Goal: Find specific page/section: Find specific page/section

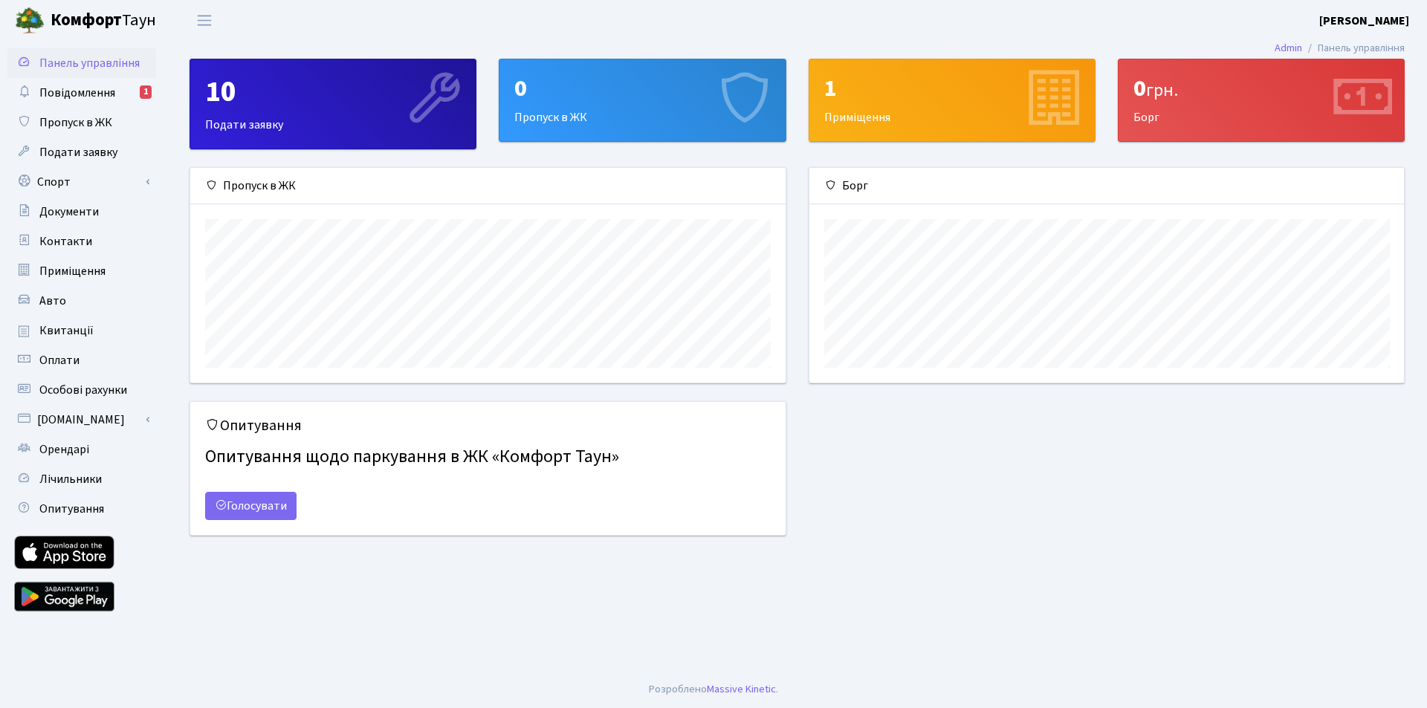
scroll to position [215, 595]
click at [65, 332] on span "Квитанції" at bounding box center [66, 331] width 54 height 16
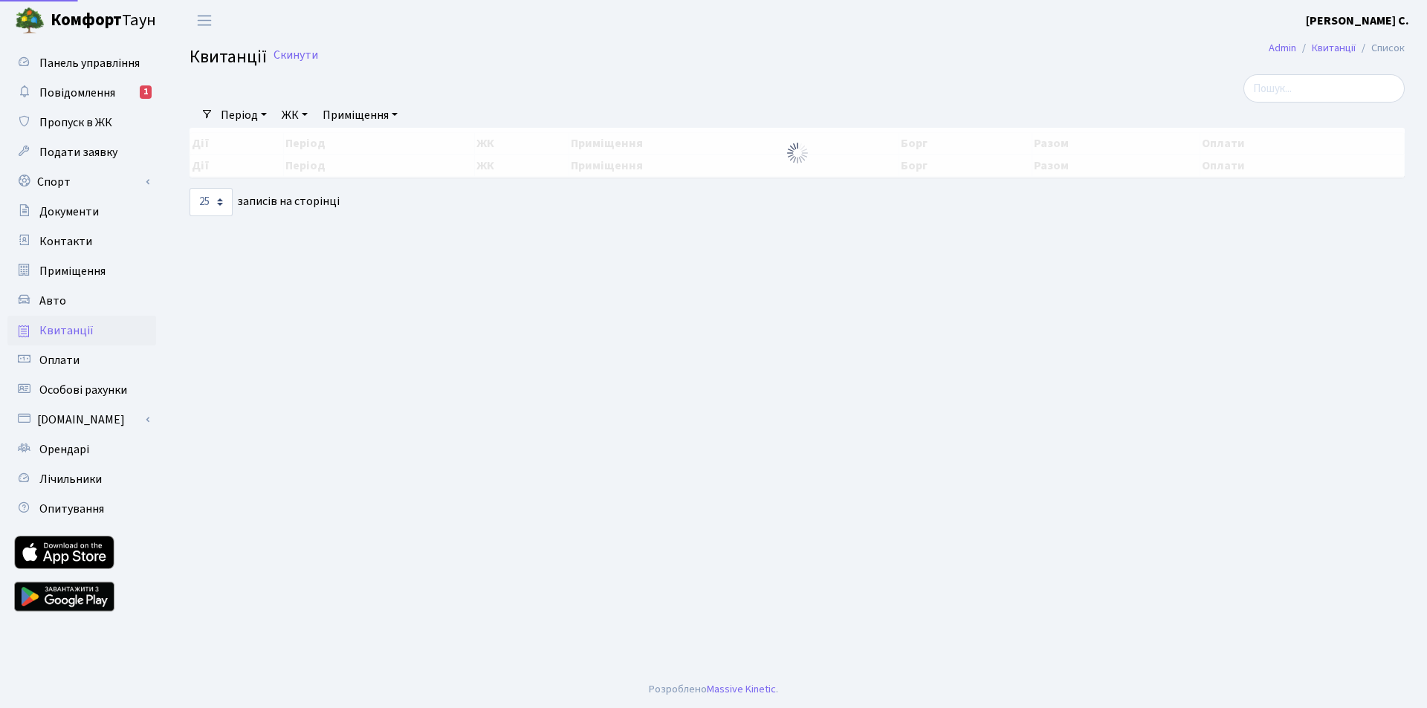
select select "25"
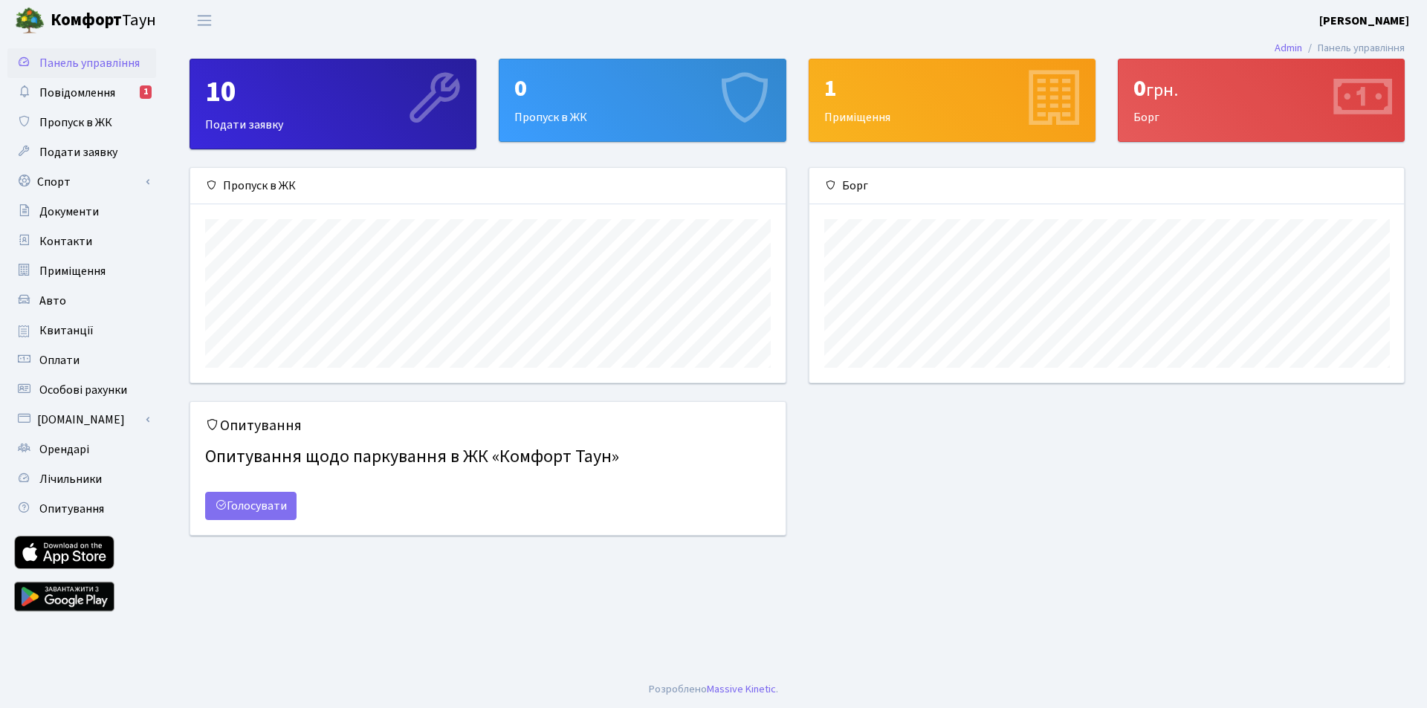
scroll to position [215, 595]
